Goal: Task Accomplishment & Management: Manage account settings

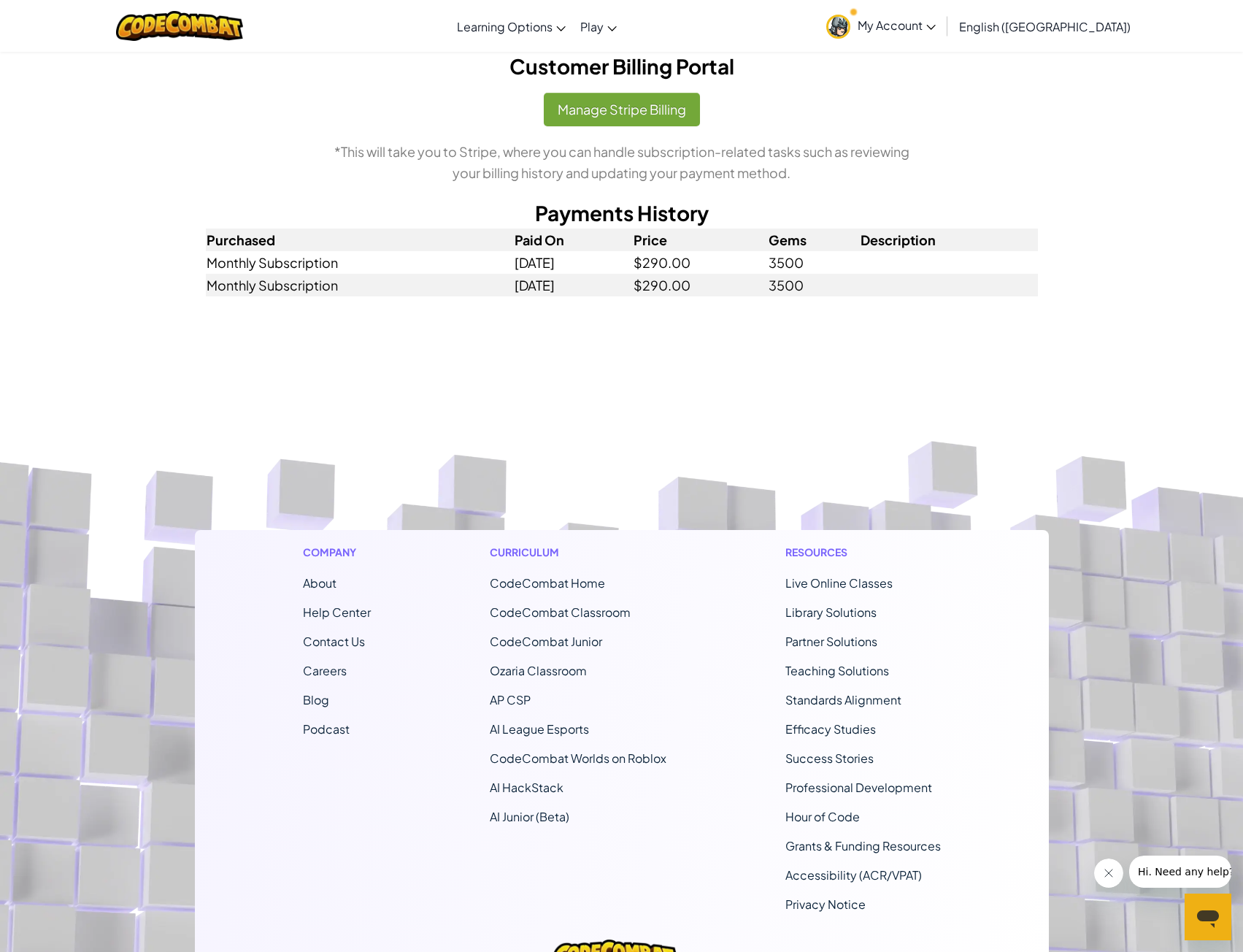
click at [611, 219] on h2 "Payments History" at bounding box center [621, 213] width 832 height 31
click at [626, 268] on td "[DATE]" at bounding box center [573, 262] width 119 height 22
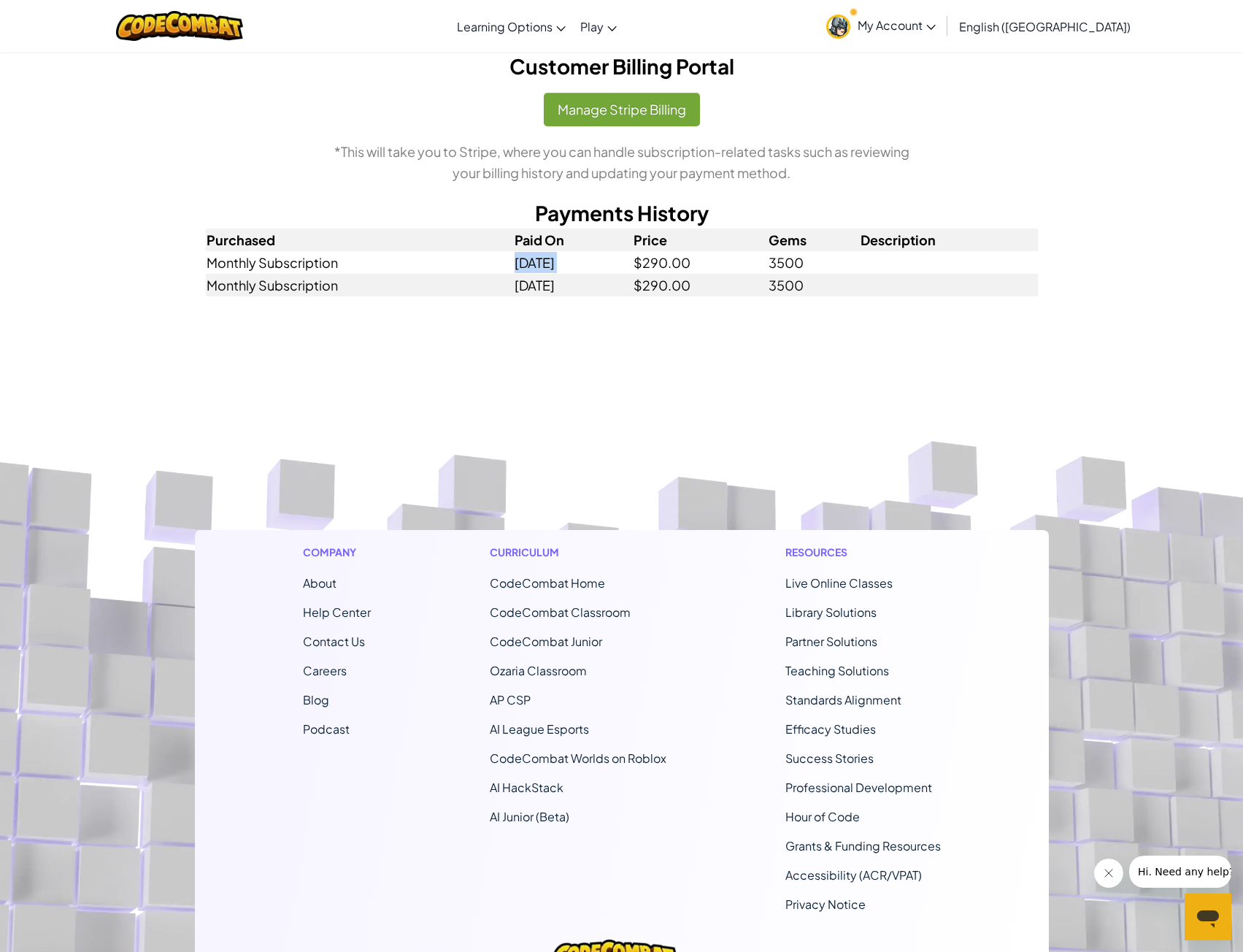
click at [626, 268] on td "[DATE]" at bounding box center [573, 262] width 119 height 22
click at [687, 267] on td "$290.00" at bounding box center [701, 262] width 135 height 22
click at [735, 269] on td "$290.00" at bounding box center [701, 262] width 135 height 22
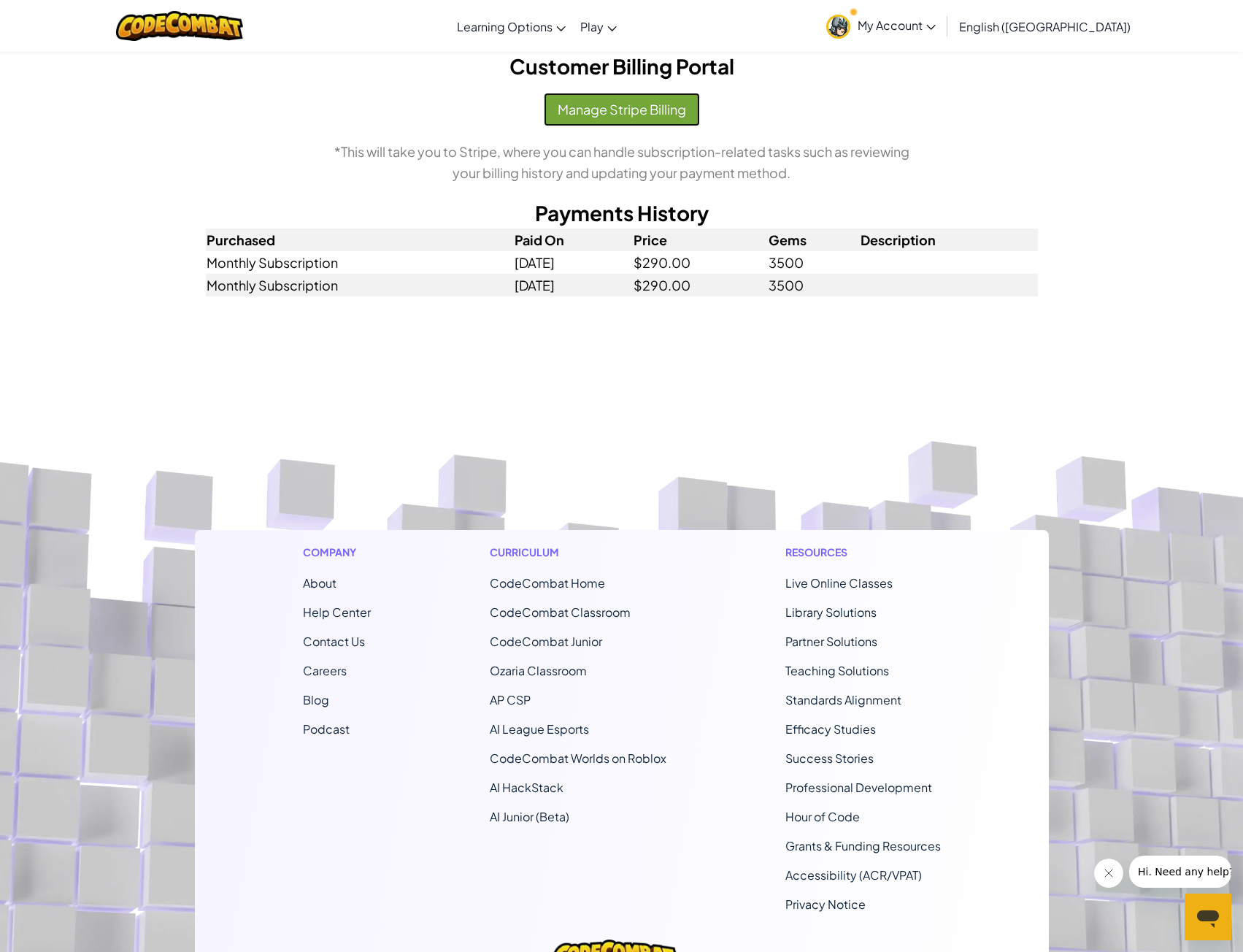
click at [637, 116] on button "Manage Stripe Billing" at bounding box center [622, 109] width 156 height 33
